Goal: Information Seeking & Learning: Learn about a topic

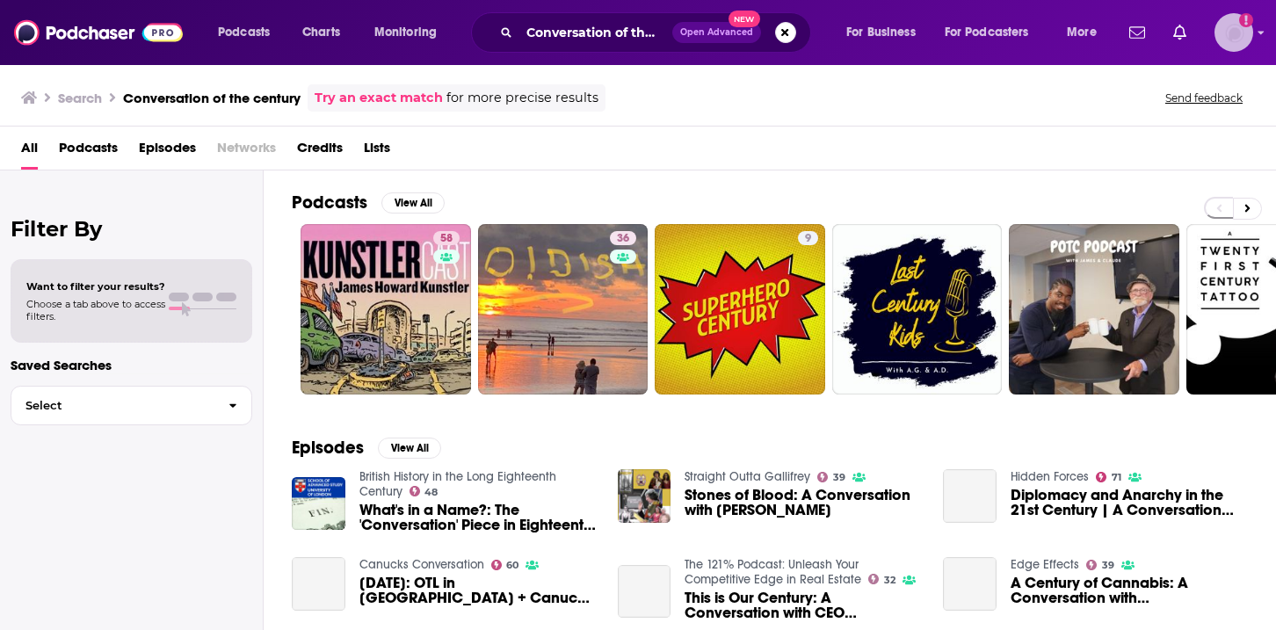
click at [1246, 34] on img "Logged in as HWrepandcomms" at bounding box center [1233, 32] width 39 height 39
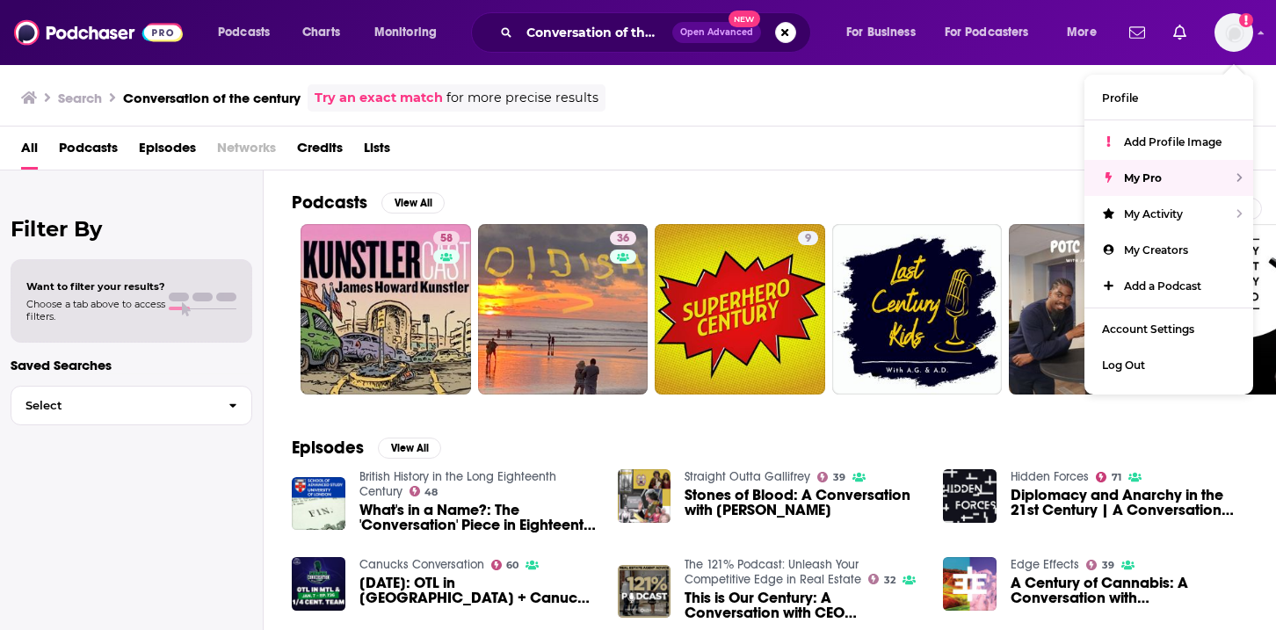
click at [915, 118] on div "Search Conversation of the century Try an exact match for more precise results …" at bounding box center [638, 94] width 1276 height 63
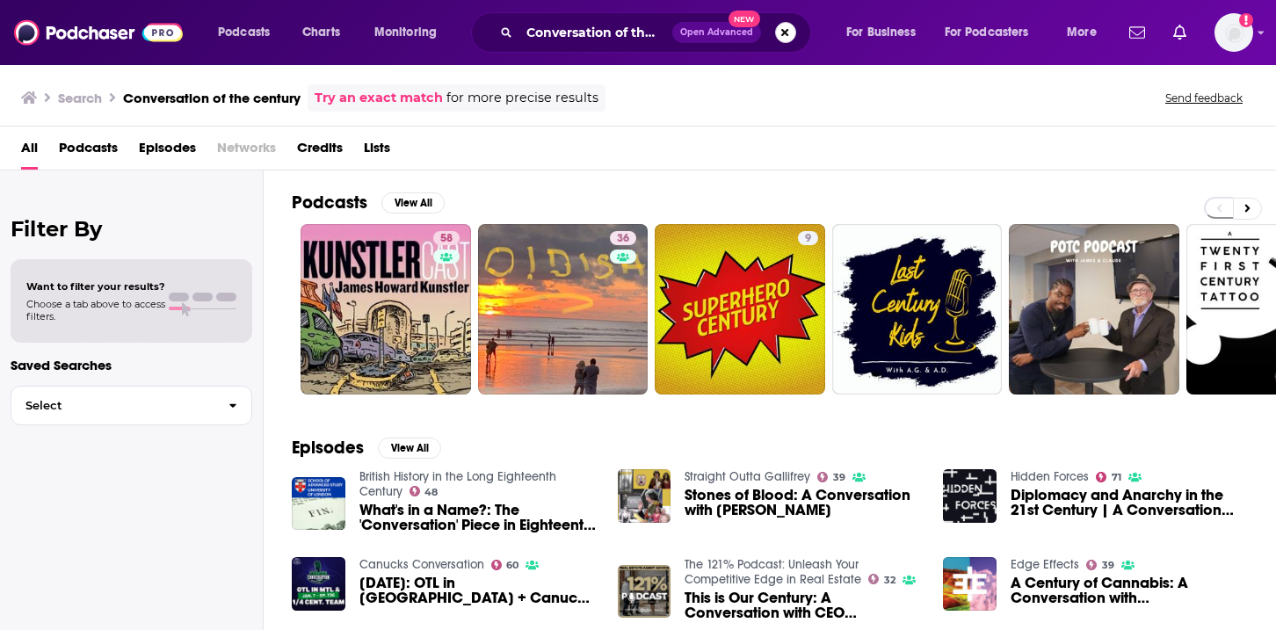
click at [786, 33] on button "Search podcasts, credits, & more..." at bounding box center [785, 32] width 21 height 21
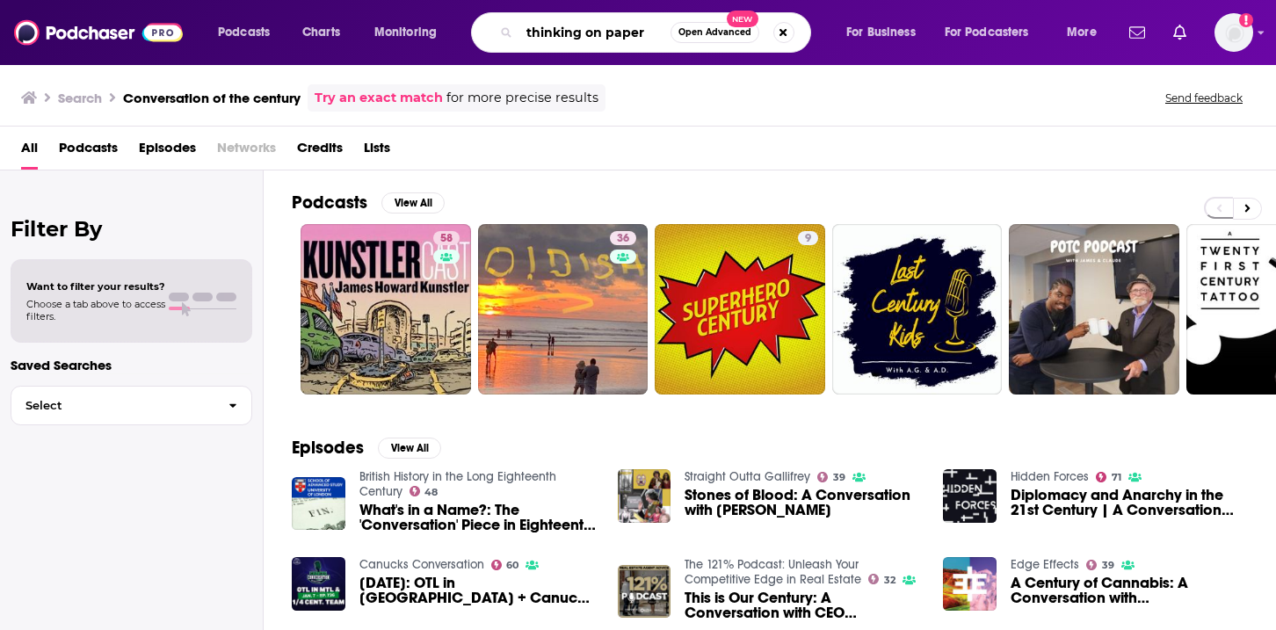
type input "thinking on paper"
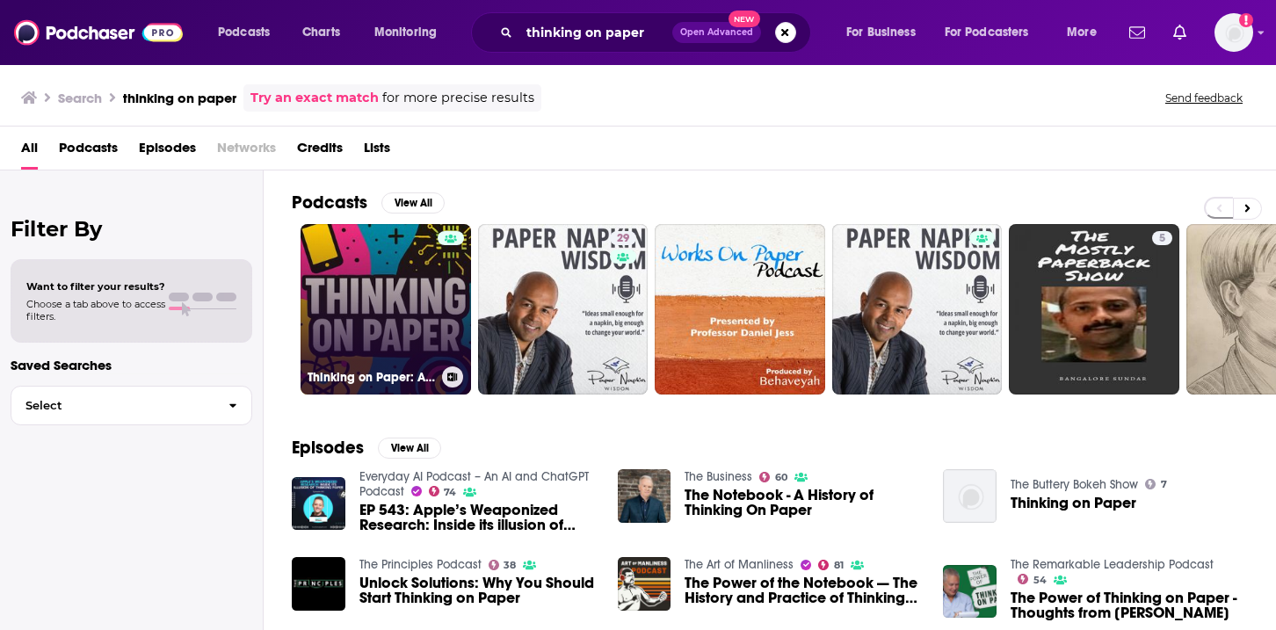
click at [381, 323] on link "Thinking on Paper: AI, Quantum, Web3 & The Future of Technology" at bounding box center [385, 309] width 170 height 170
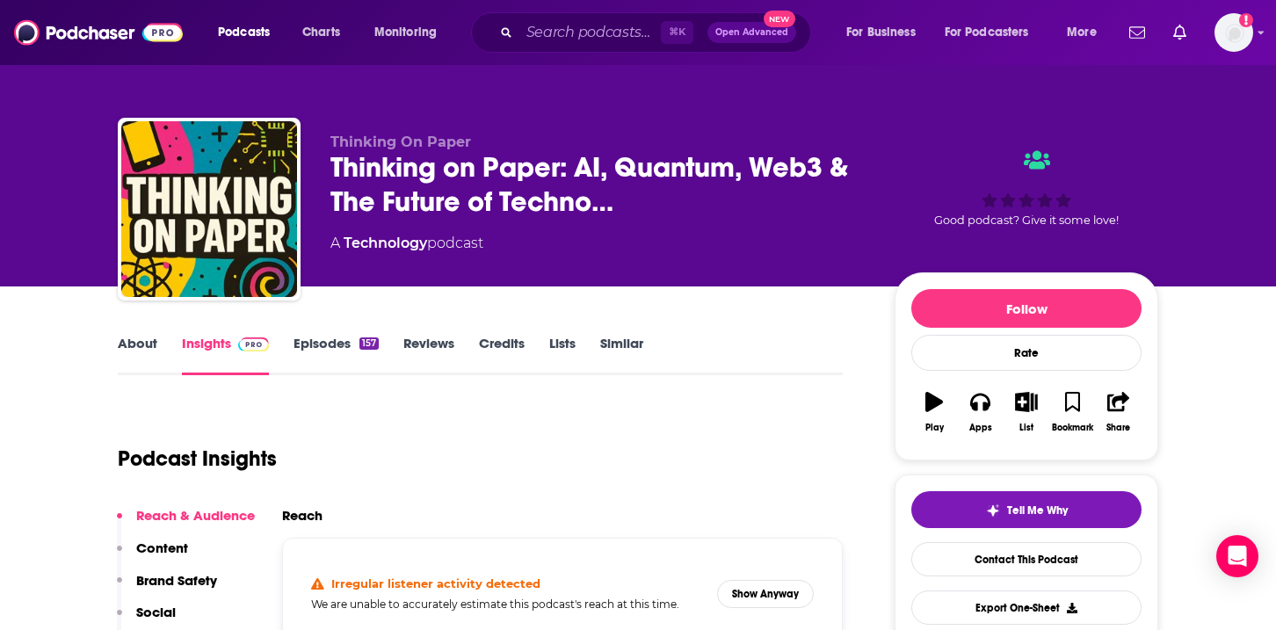
click at [150, 344] on link "About" at bounding box center [138, 355] width 40 height 40
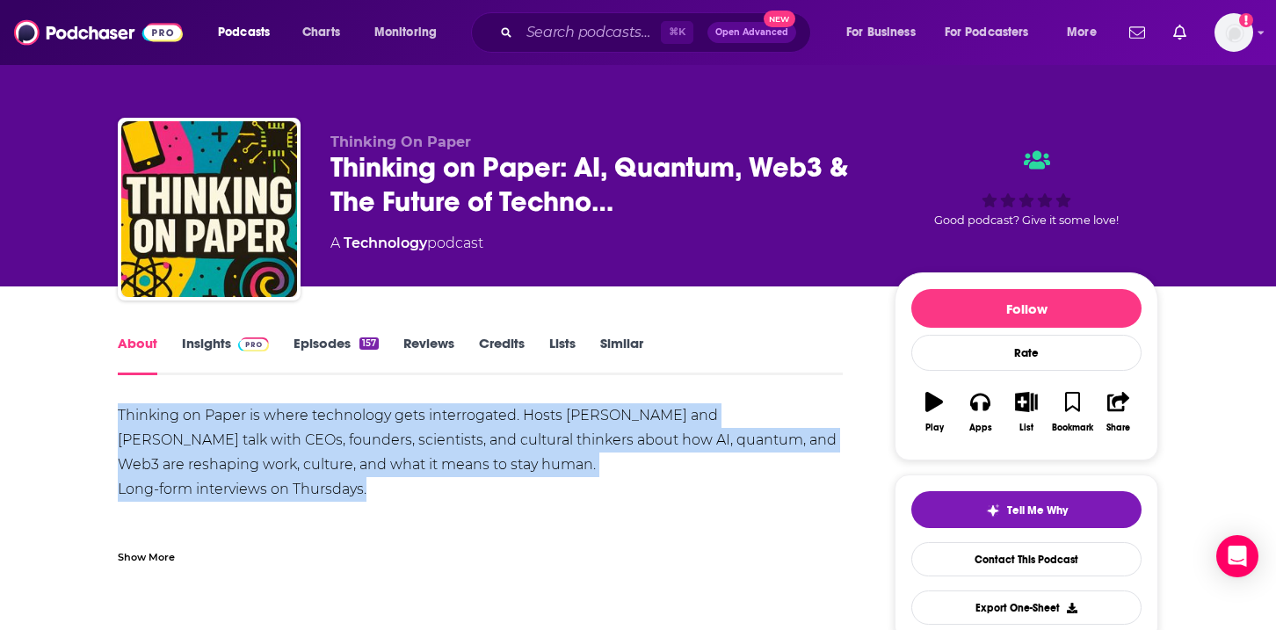
drag, startPoint x: 372, startPoint y: 489, endPoint x: 119, endPoint y: 420, distance: 261.5
click at [119, 420] on div "Thinking on Paper is where technology gets interrogated. Hosts [PERSON_NAME] an…" at bounding box center [480, 501] width 725 height 197
copy div "Thinking on Paper is where technology gets interrogated. Hosts [PERSON_NAME] an…"
click at [222, 344] on link "Insights" at bounding box center [225, 355] width 87 height 40
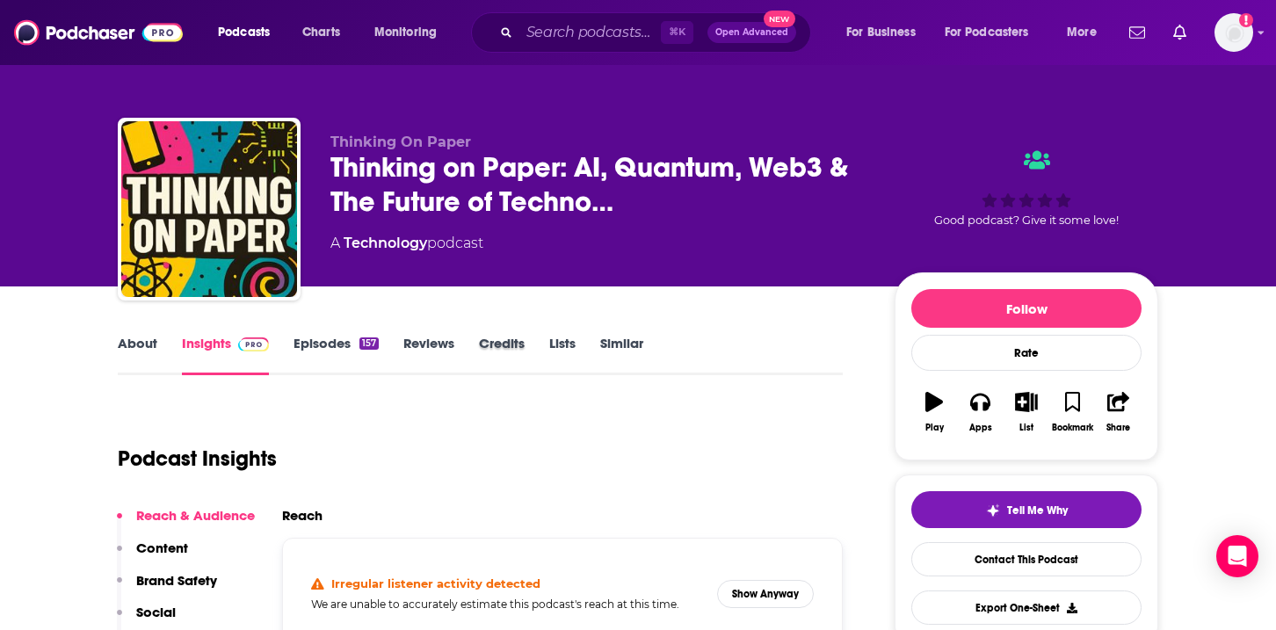
click at [525, 343] on div "Credits" at bounding box center [514, 355] width 70 height 40
click at [516, 342] on link "Credits" at bounding box center [502, 355] width 46 height 40
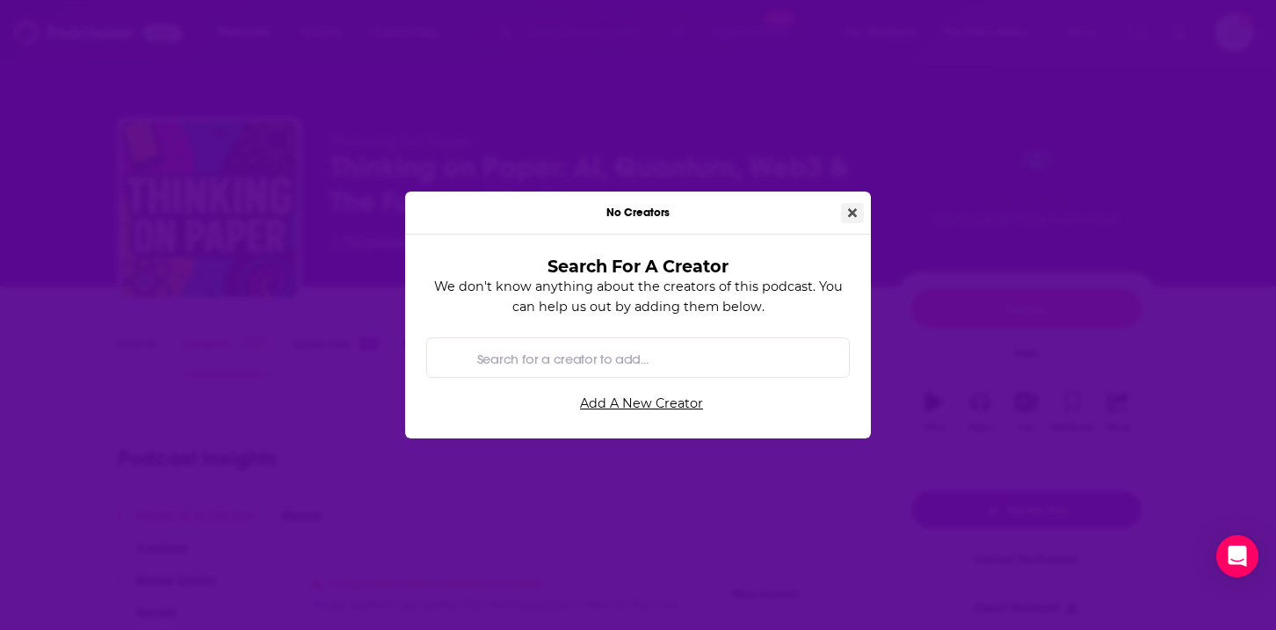
click at [850, 212] on icon "Close" at bounding box center [852, 212] width 9 height 9
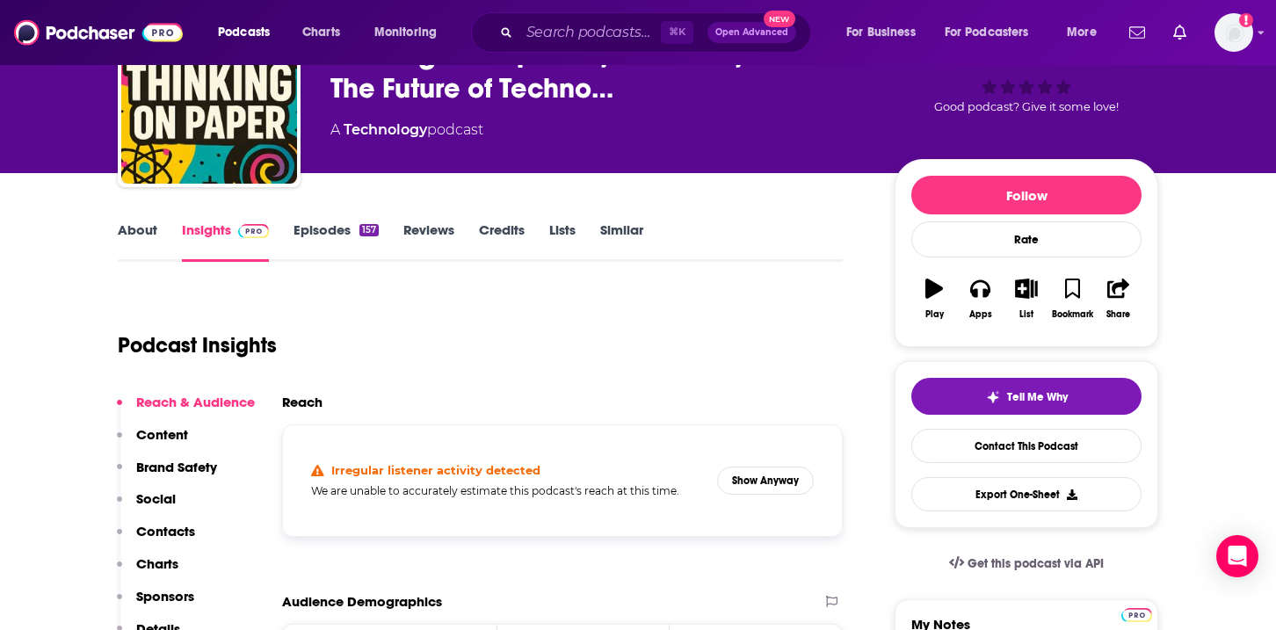
scroll to position [120, 0]
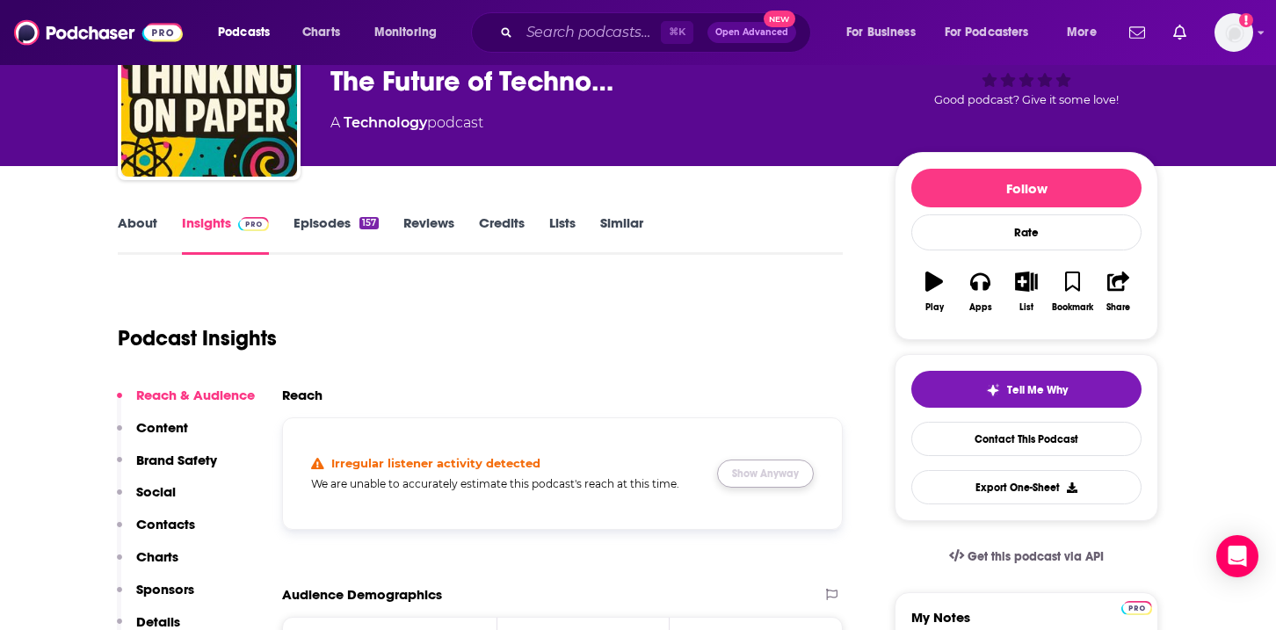
click at [780, 477] on button "Show Anyway" at bounding box center [765, 474] width 97 height 28
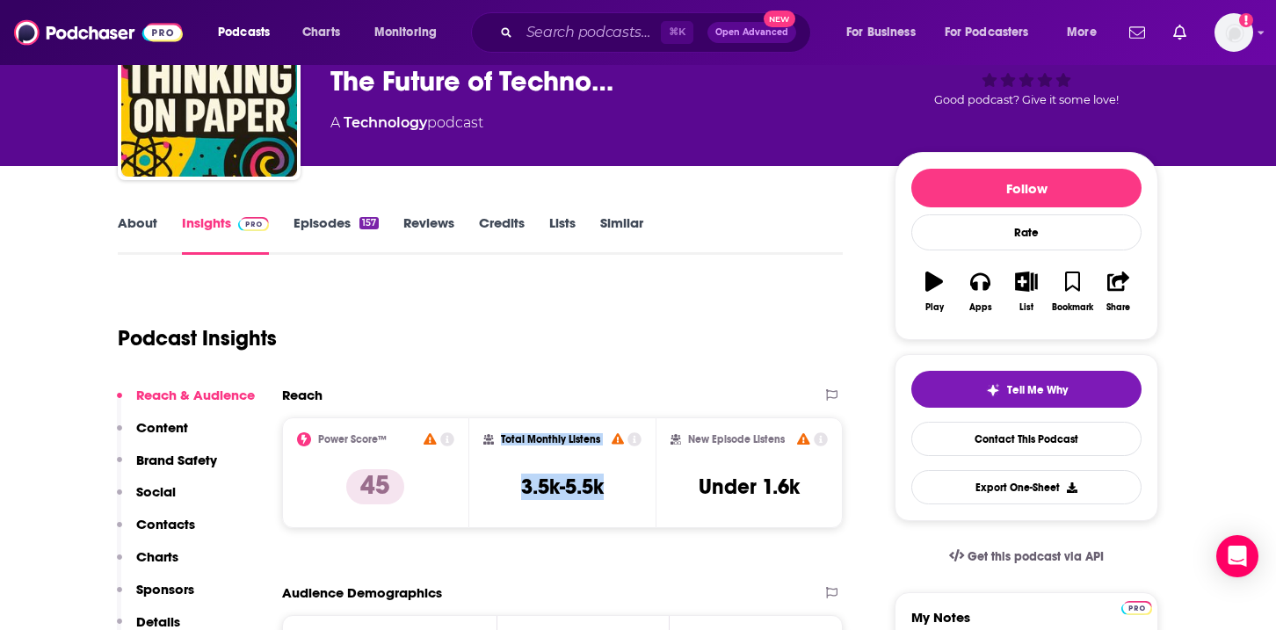
drag, startPoint x: 499, startPoint y: 435, endPoint x: 619, endPoint y: 493, distance: 133.6
click at [619, 493] on div "Total Monthly Listens 3.5k-5.5k" at bounding box center [562, 472] width 159 height 81
copy div "Total Monthly Listens 3.5k-5.5k"
click at [183, 423] on p "Content" at bounding box center [162, 427] width 52 height 17
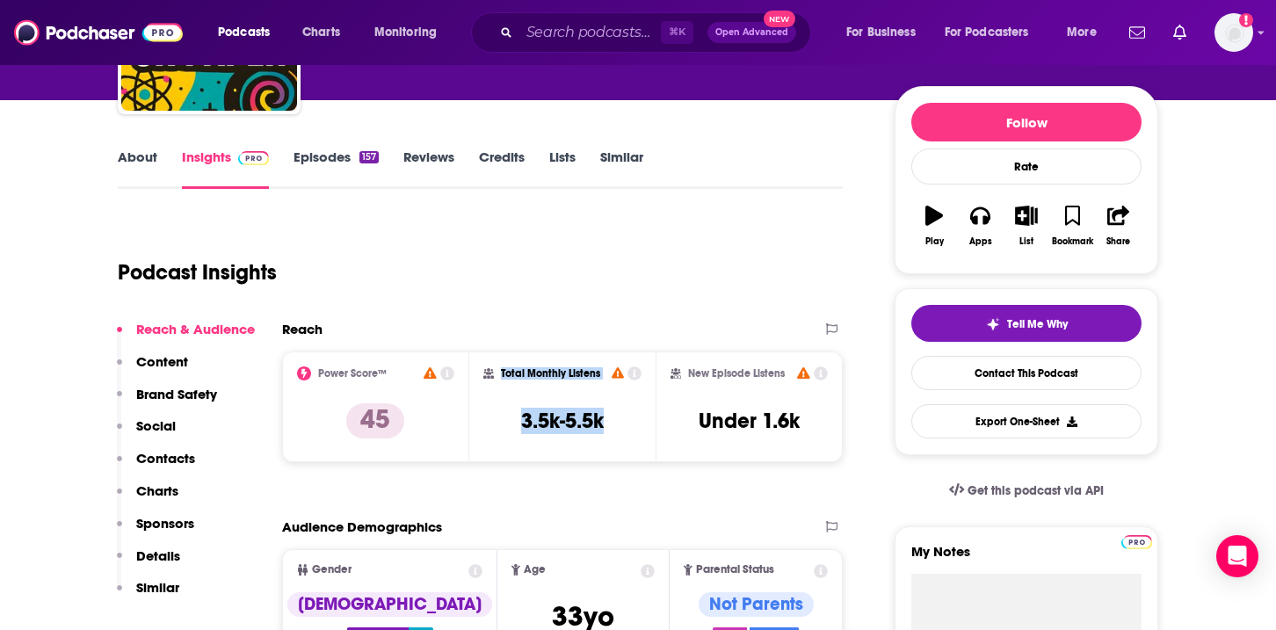
scroll to position [156, 0]
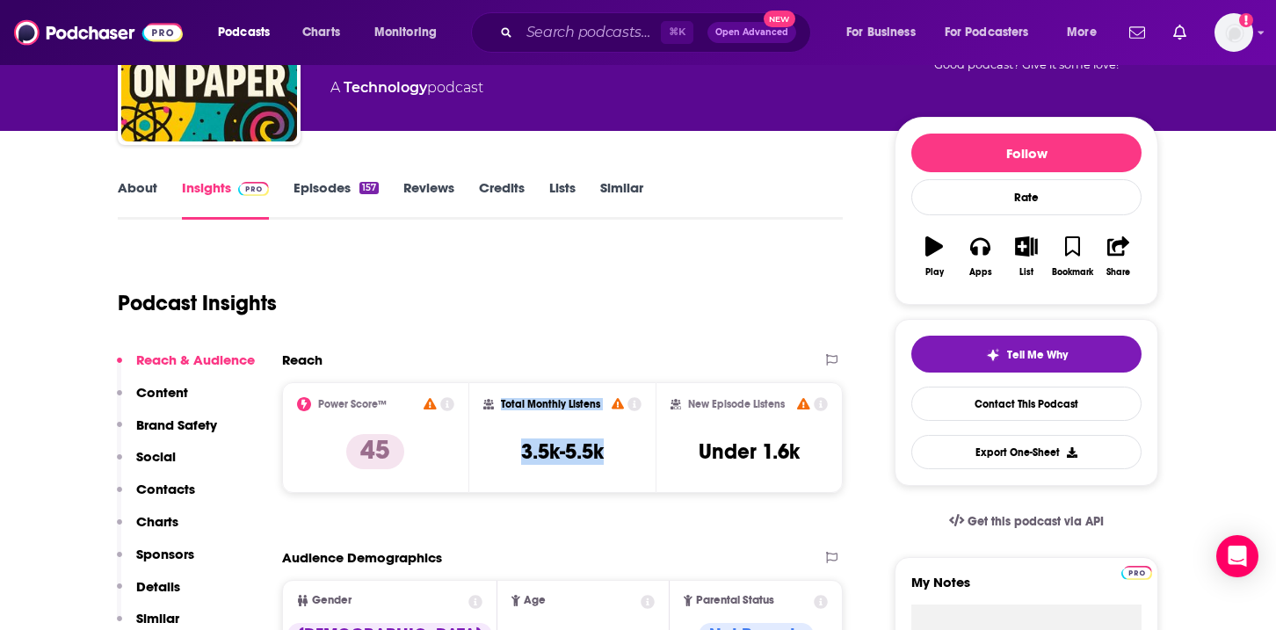
click at [350, 193] on link "Episodes 157" at bounding box center [335, 199] width 85 height 40
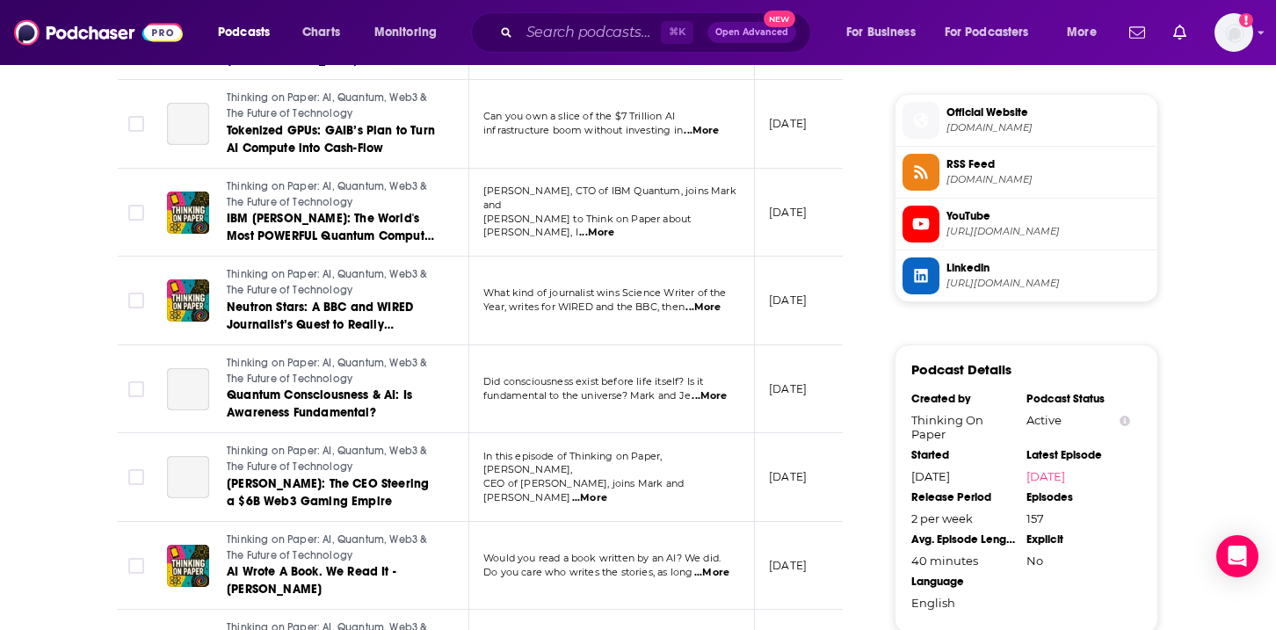
scroll to position [1438, 0]
